Goal: Task Accomplishment & Management: Use online tool/utility

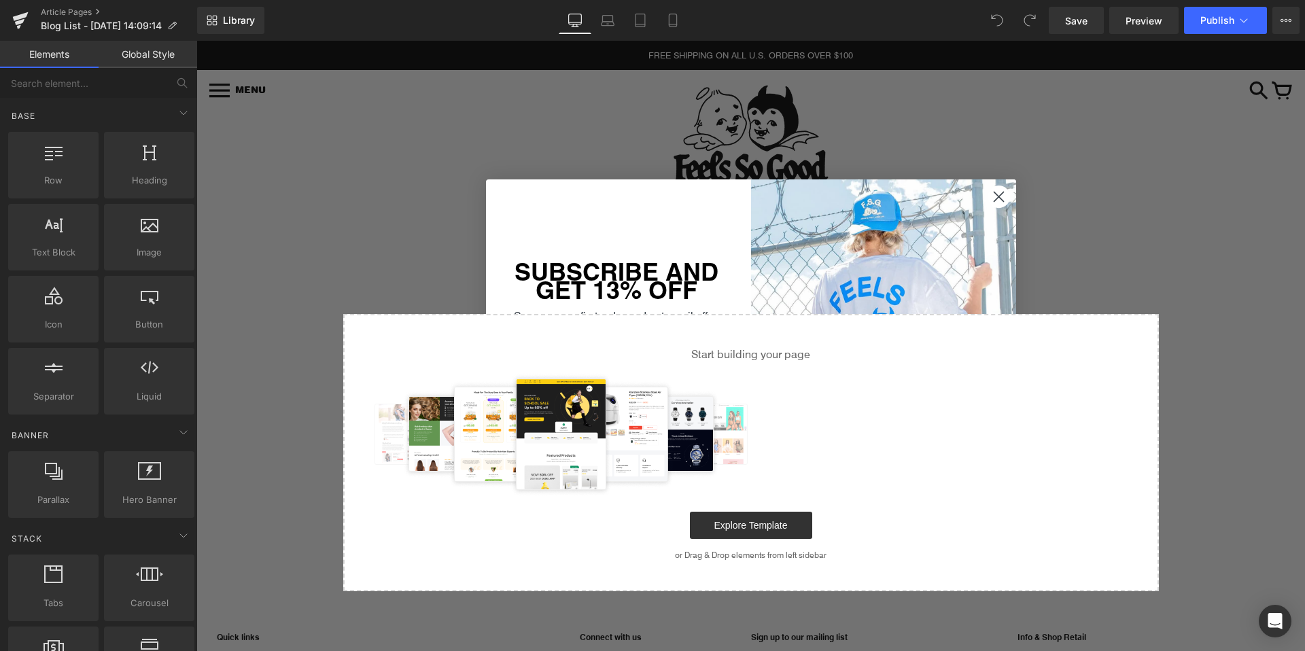
click at [993, 210] on img "POPUP Form" at bounding box center [883, 345] width 265 height 333
click at [997, 199] on circle "Close dialog" at bounding box center [998, 196] width 22 height 22
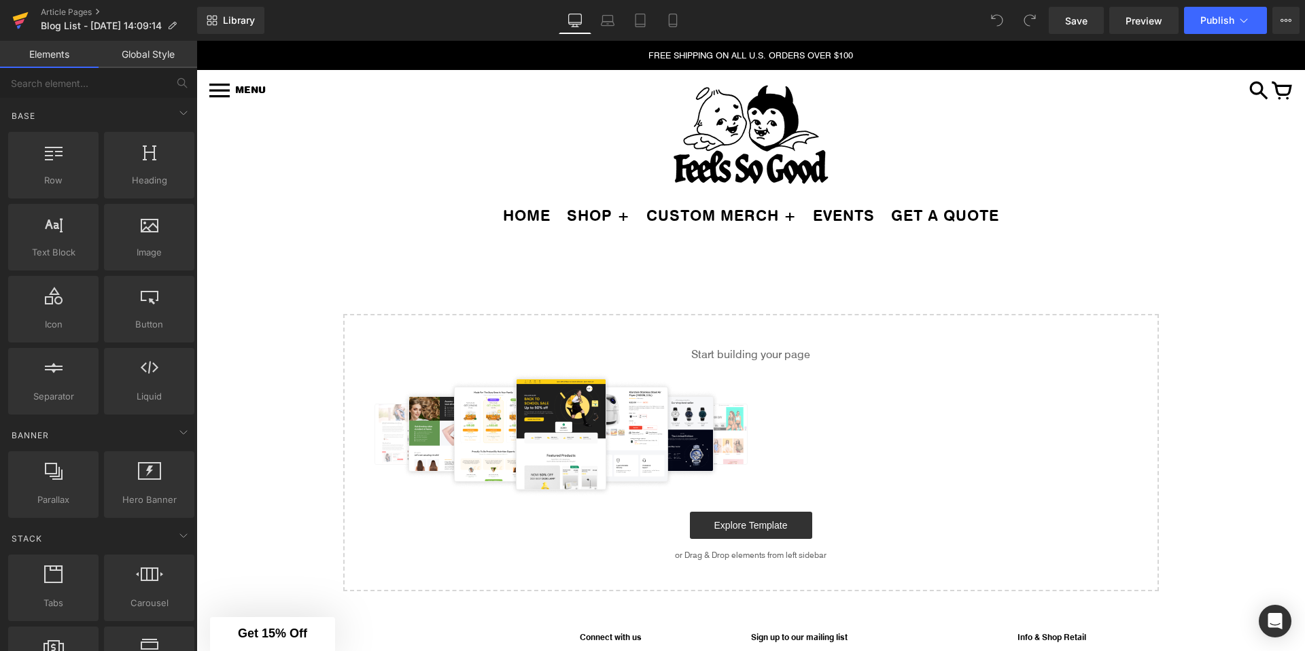
click at [20, 16] on icon at bounding box center [21, 16] width 16 height 9
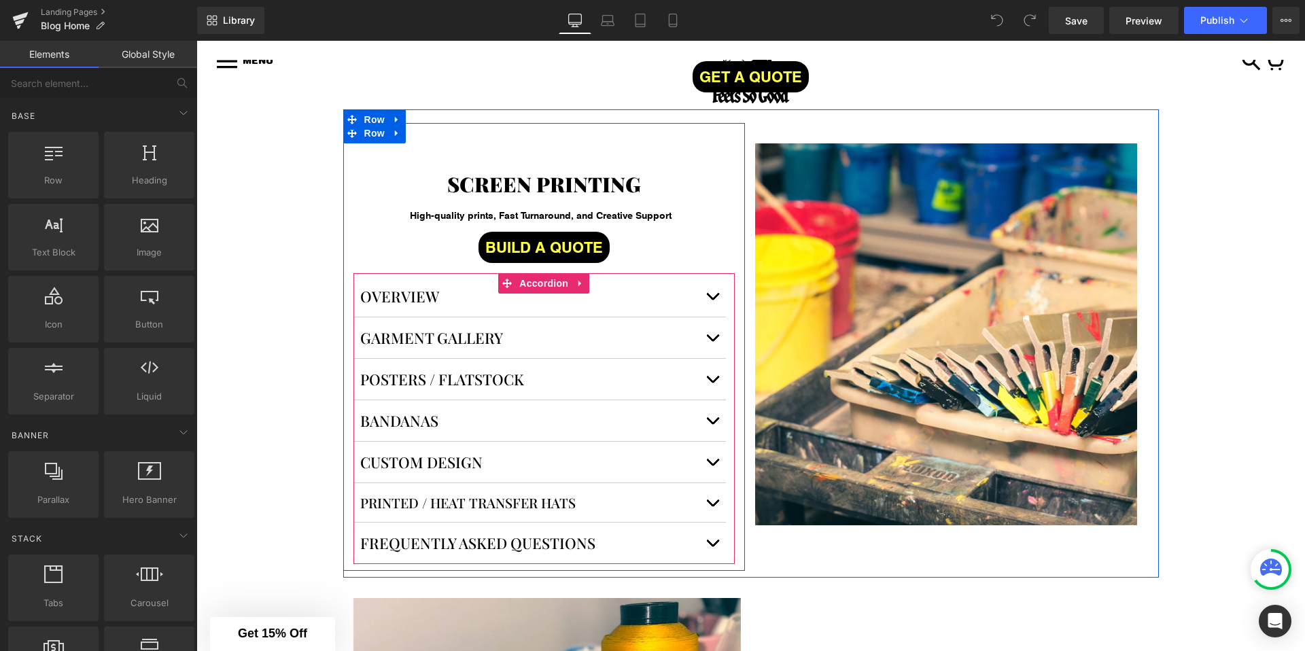
scroll to position [1282, 0]
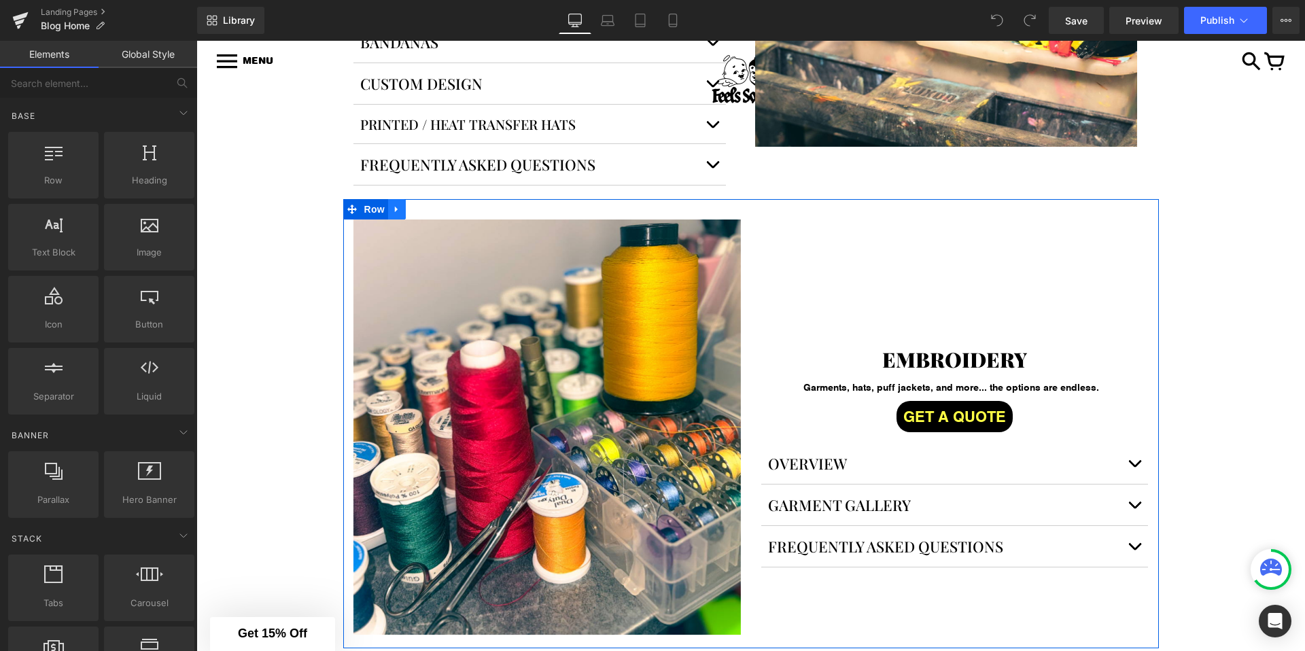
click at [397, 211] on icon at bounding box center [397, 210] width 10 height 10
click at [433, 209] on icon at bounding box center [432, 210] width 10 height 10
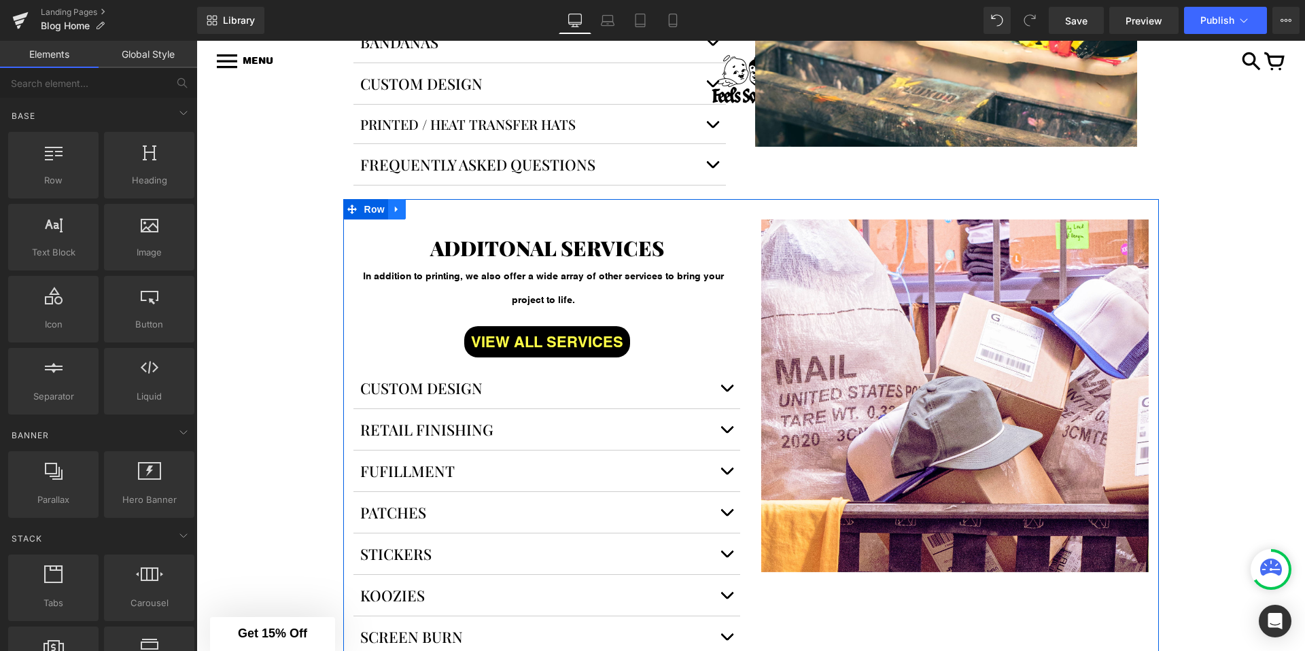
click at [401, 211] on icon at bounding box center [397, 210] width 10 height 10
click at [431, 211] on icon at bounding box center [432, 210] width 10 height 10
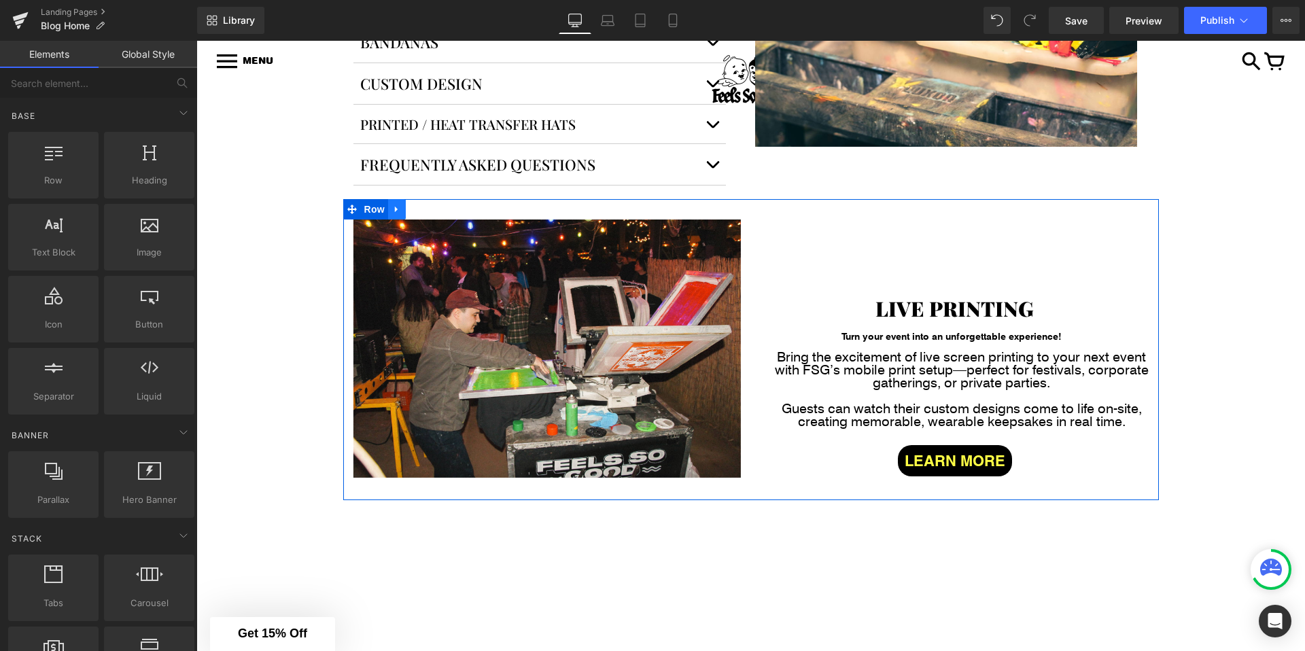
click at [397, 210] on icon at bounding box center [396, 210] width 3 height 6
click at [429, 208] on icon at bounding box center [432, 210] width 10 height 10
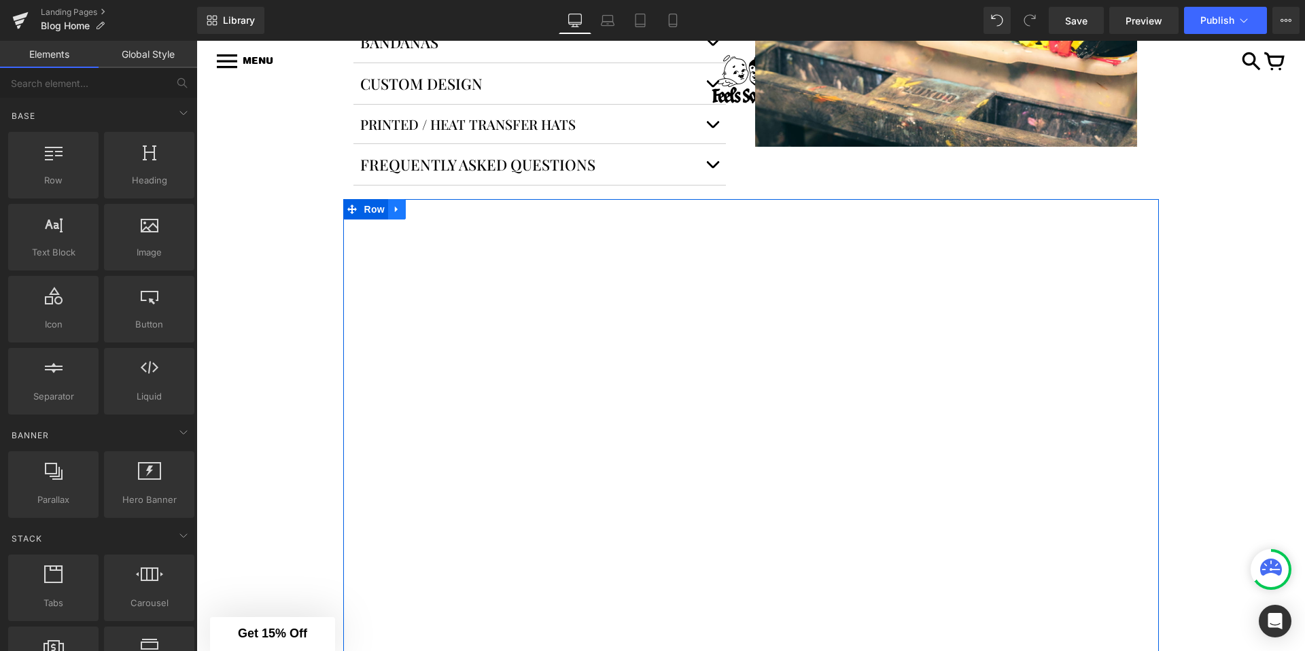
click at [395, 207] on icon at bounding box center [396, 210] width 3 height 6
click at [433, 212] on icon at bounding box center [432, 210] width 10 height 10
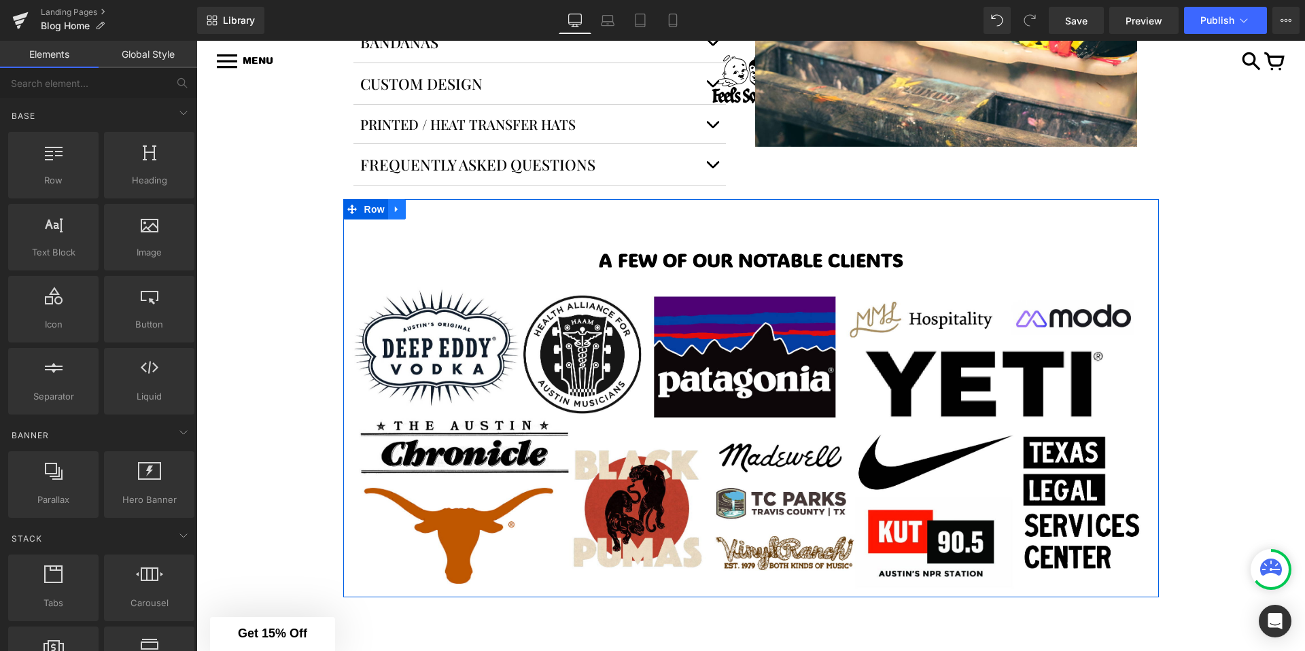
click at [397, 209] on icon at bounding box center [397, 210] width 10 height 10
click at [429, 211] on icon at bounding box center [432, 210] width 10 height 10
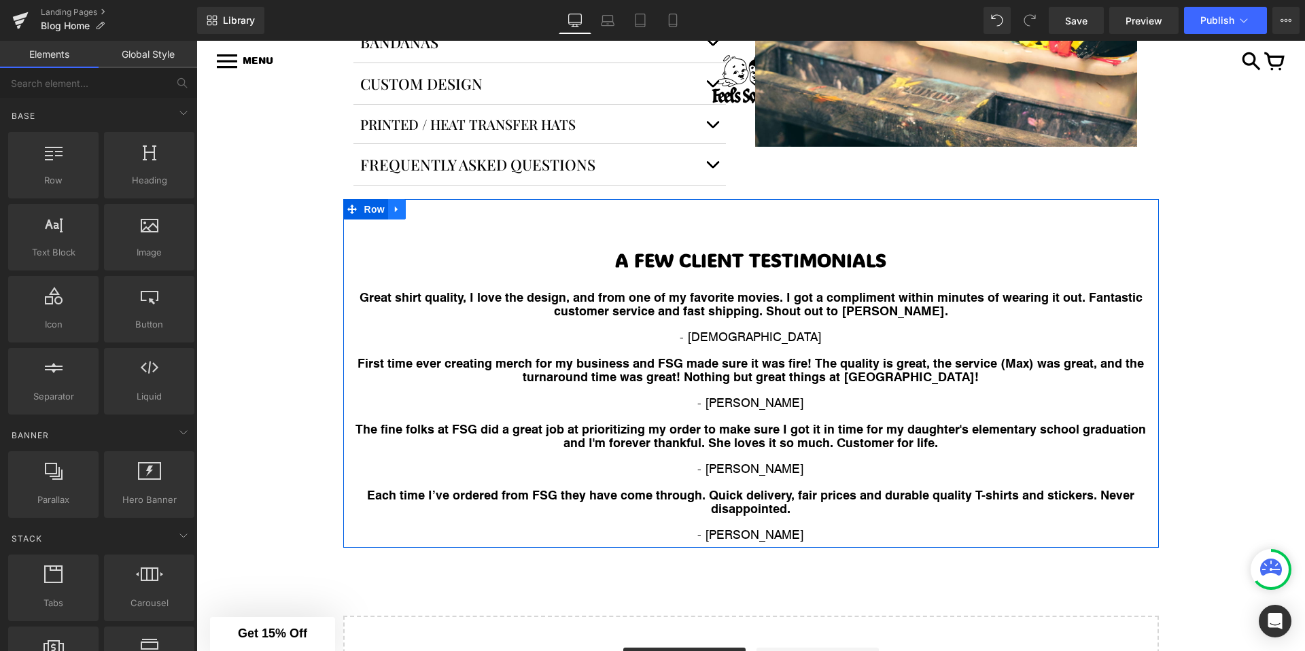
click at [395, 213] on icon at bounding box center [397, 210] width 10 height 10
click at [432, 215] on link at bounding box center [432, 209] width 18 height 20
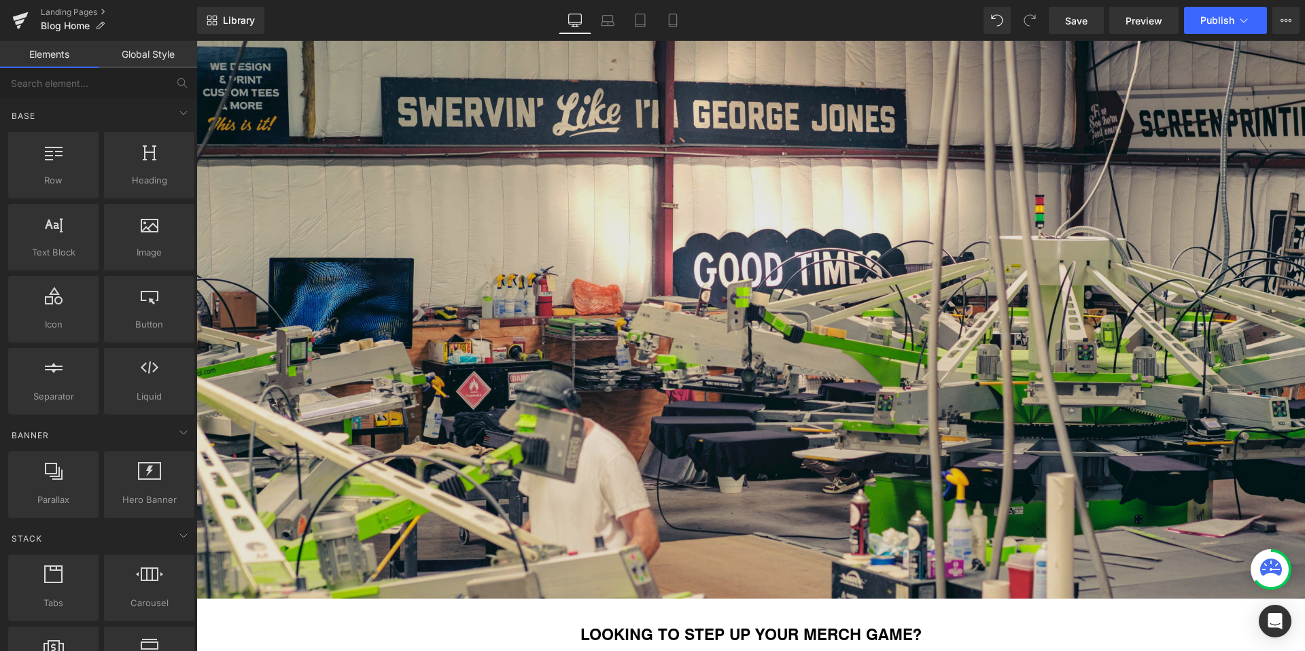
scroll to position [559, 0]
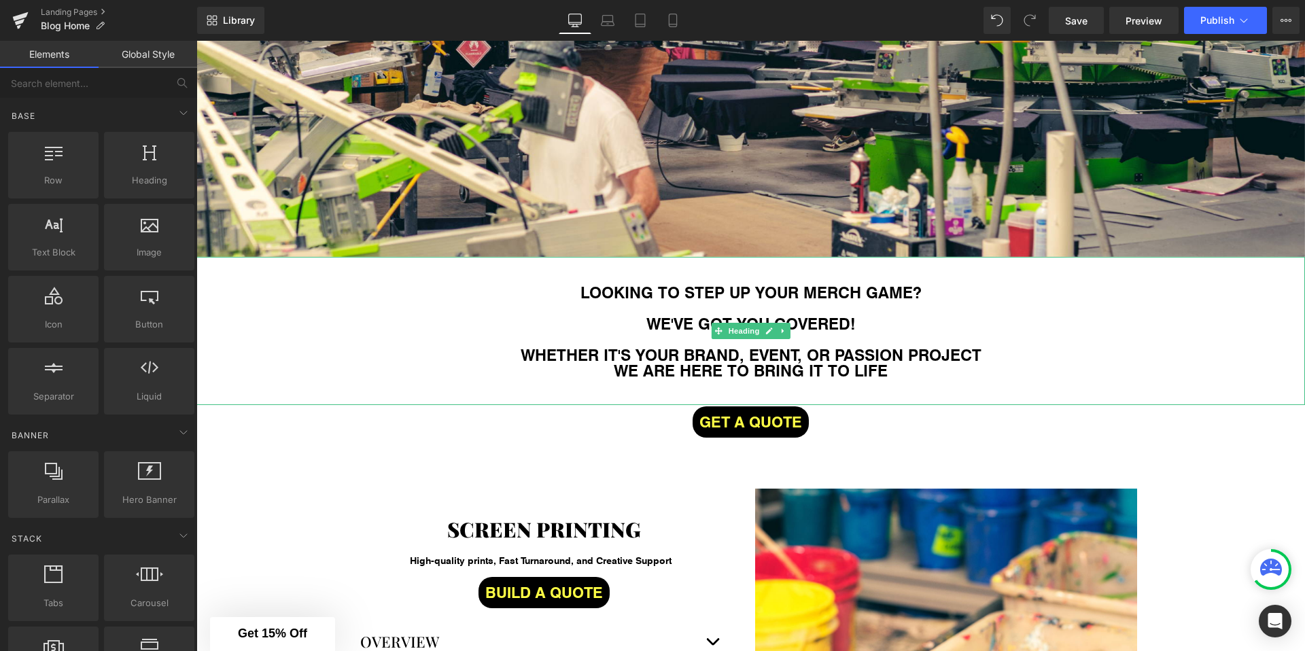
click at [706, 290] on h1 "LOOKING TO STEP UP YOUR MERCH GAME?" at bounding box center [750, 292] width 1108 height 16
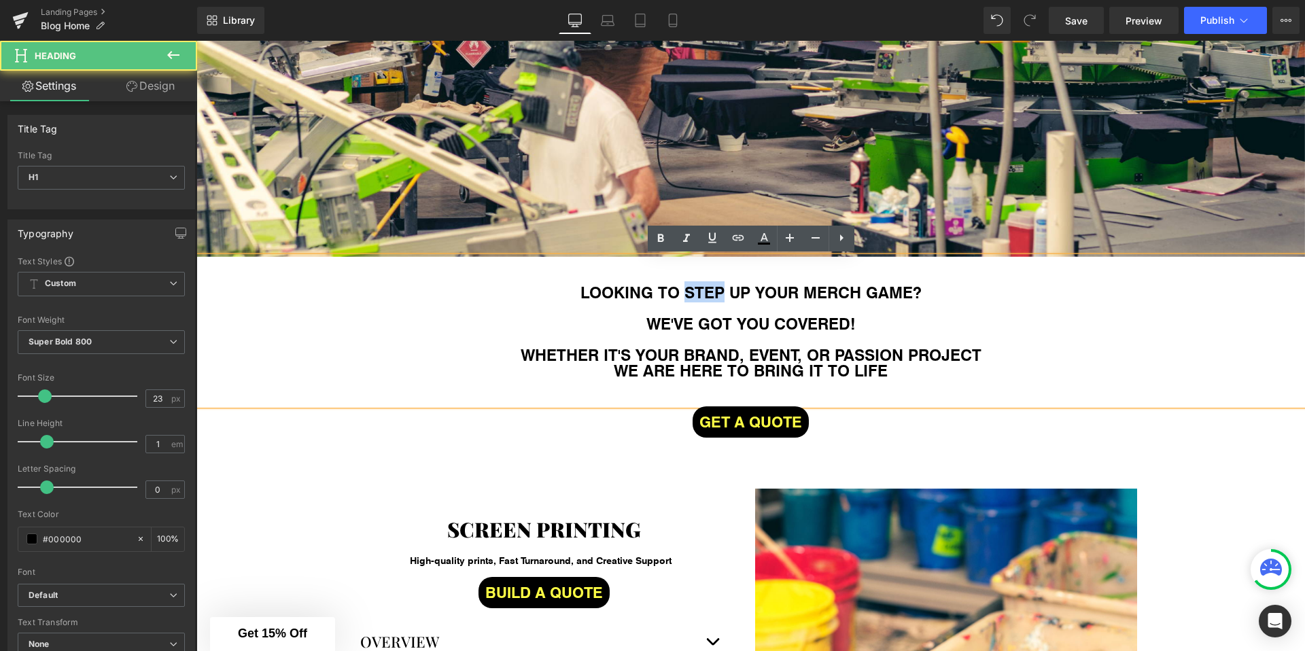
click at [706, 290] on h1 "LOOKING TO STEP UP YOUR MERCH GAME?" at bounding box center [750, 292] width 1108 height 16
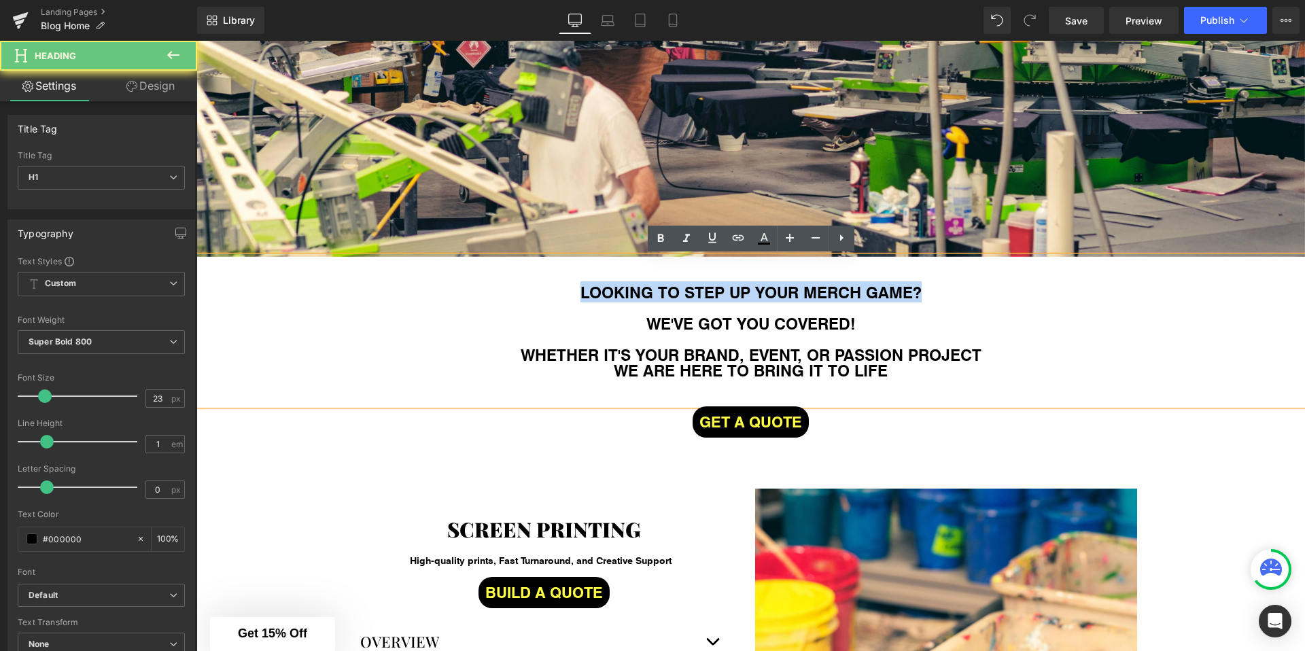
click at [706, 290] on h1 "LOOKING TO STEP UP YOUR MERCH GAME?" at bounding box center [750, 292] width 1108 height 16
click at [624, 284] on h1 "LOOKING TO STEP UP YOUR MERCH GAME?" at bounding box center [750, 292] width 1108 height 16
drag, startPoint x: 624, startPoint y: 282, endPoint x: 903, endPoint y: 374, distance: 294.1
click at [903, 374] on div "LOOKING TO STEP UP YOUR MERCH GAME? WE'VE GOT YOU COVERED! WHETHER IT'S YOUR BR…" at bounding box center [750, 331] width 1108 height 148
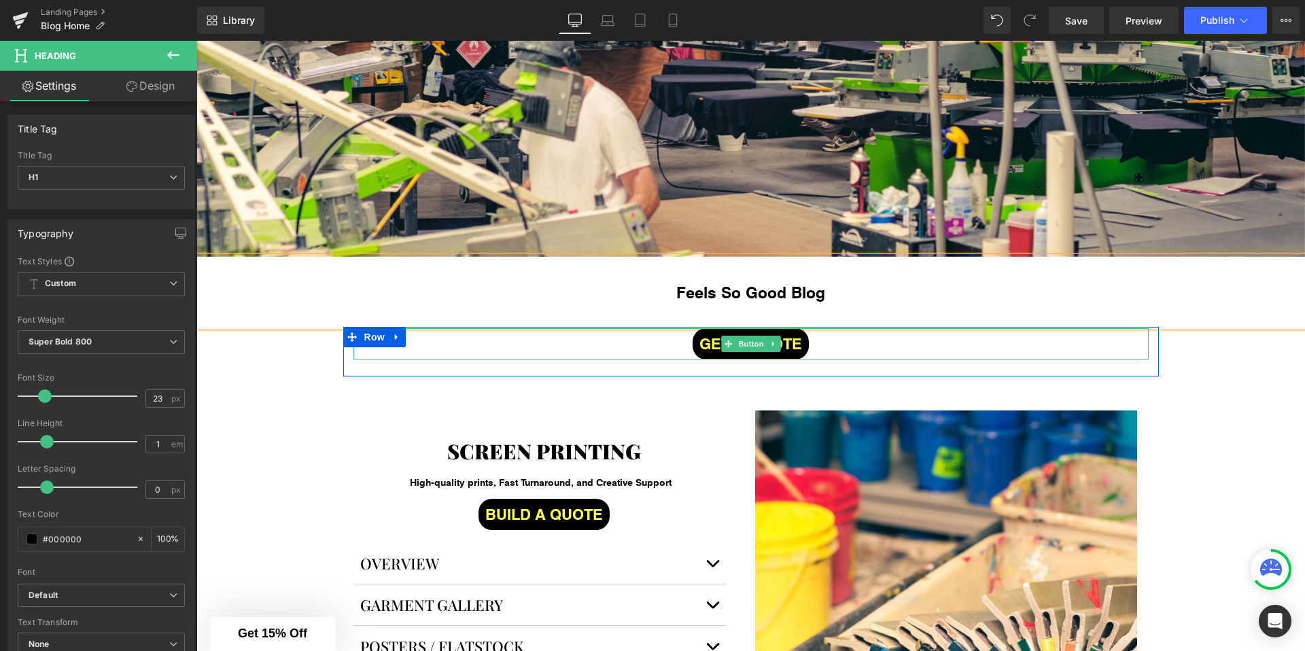
click at [675, 346] on div "GET A QUOTE" at bounding box center [750, 343] width 795 height 31
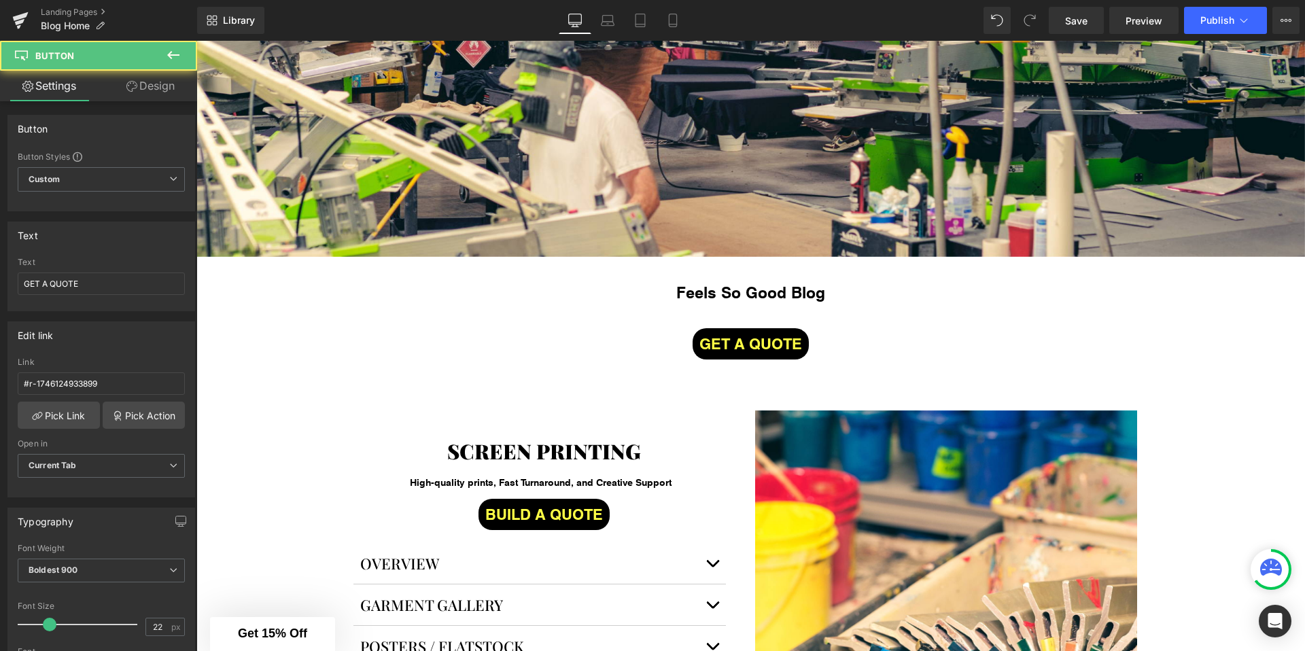
click at [302, 367] on div "Image Feels So Good Blog Heading GET A QUOTE Button Row Image Row SCREEN PRINTI…" at bounding box center [750, 355] width 1108 height 1336
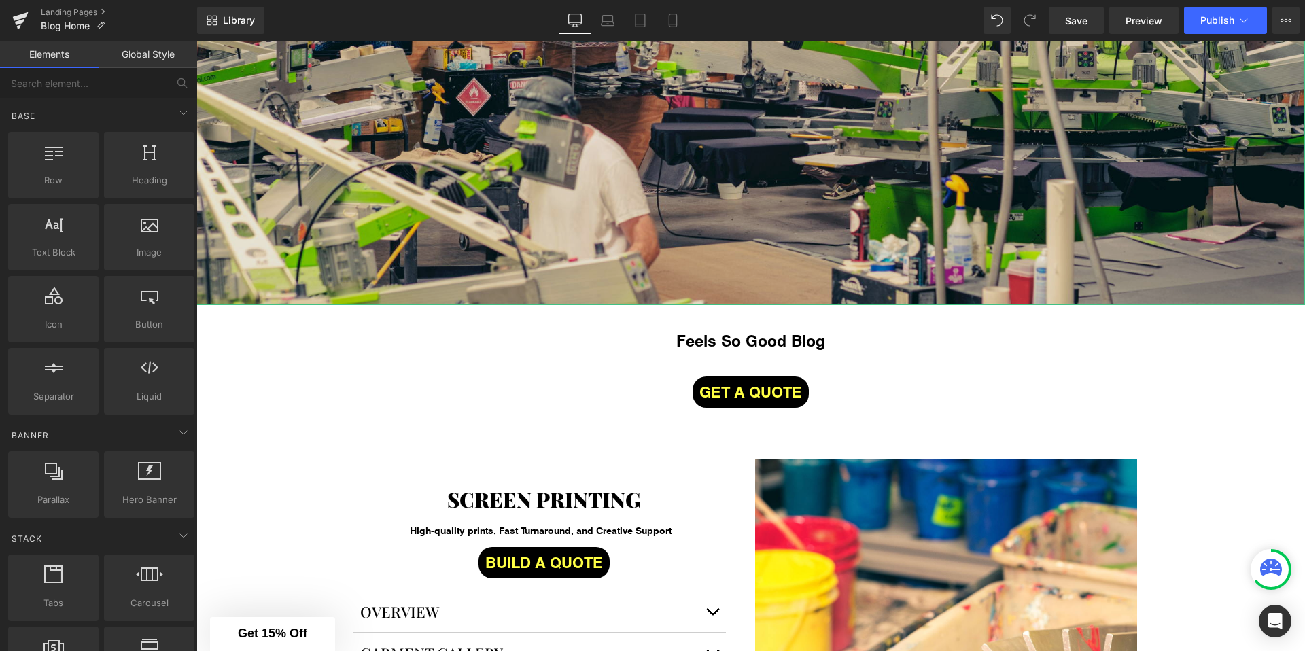
scroll to position [946, 0]
